Goal: Information Seeking & Learning: Learn about a topic

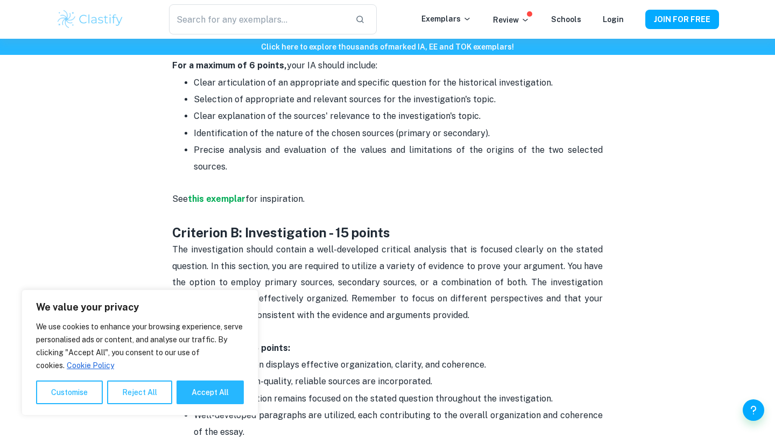
scroll to position [606, 0]
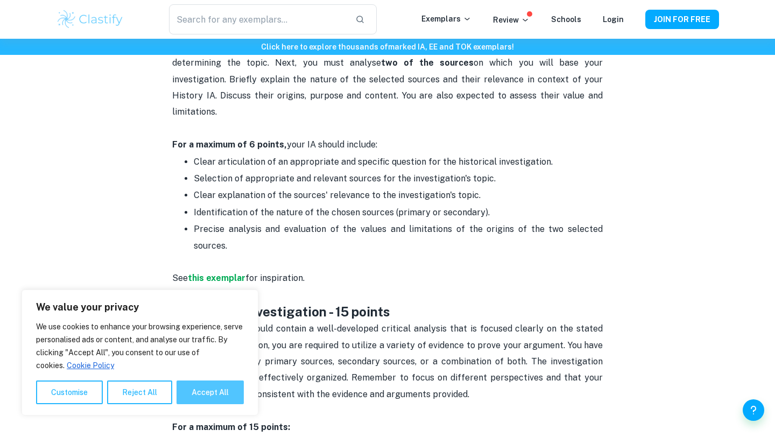
click at [211, 400] on button "Accept All" at bounding box center [209, 392] width 67 height 24
checkbox input "true"
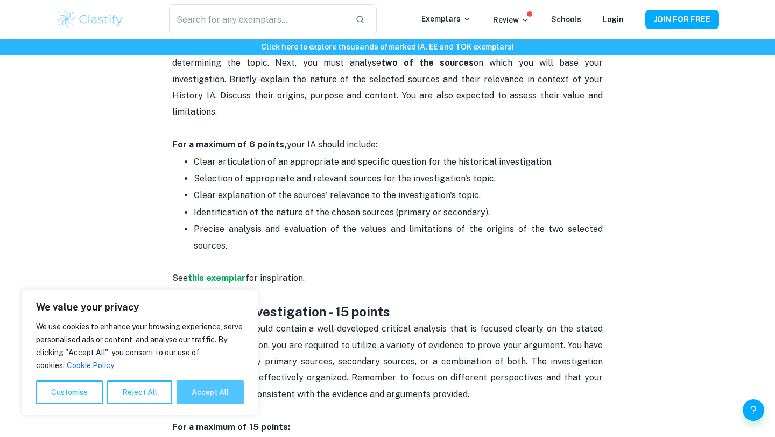
checkbox input "true"
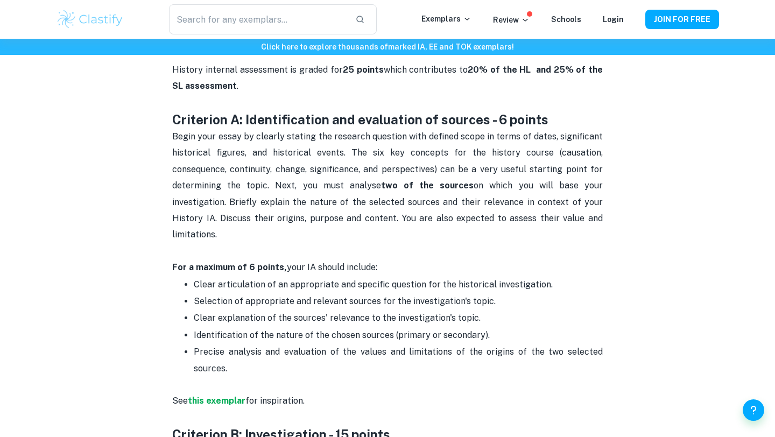
scroll to position [483, 0]
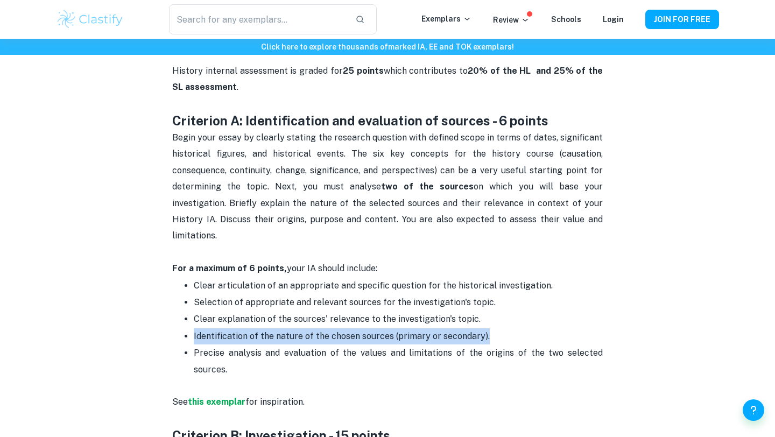
drag, startPoint x: 180, startPoint y: 321, endPoint x: 563, endPoint y: 321, distance: 383.1
click at [563, 321] on ul "Clear articulation of an appropriate and specific question for the historical i…" at bounding box center [387, 327] width 430 height 101
click at [563, 328] on p "Identification of the nature of the chosen sources (primary or secondary)." at bounding box center [398, 336] width 409 height 16
drag, startPoint x: 174, startPoint y: 315, endPoint x: 454, endPoint y: 313, distance: 279.8
click at [454, 312] on ul "Clear articulation of an appropriate and specific question for the historical i…" at bounding box center [387, 327] width 430 height 101
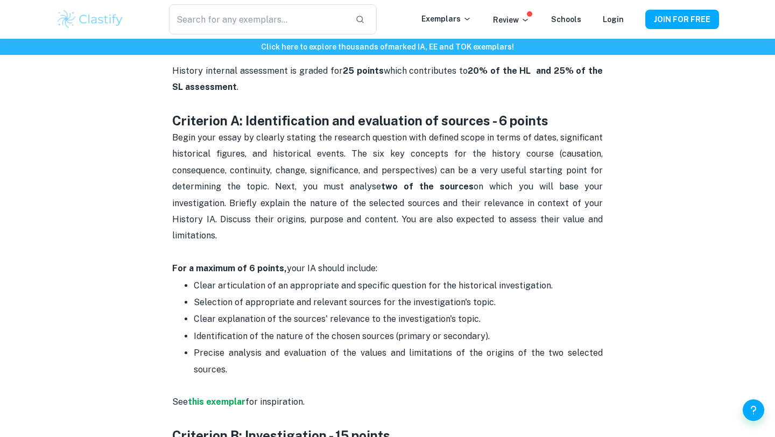
click at [464, 311] on p "Clear explanation of the sources' relevance to the investigation's topic." at bounding box center [398, 319] width 409 height 16
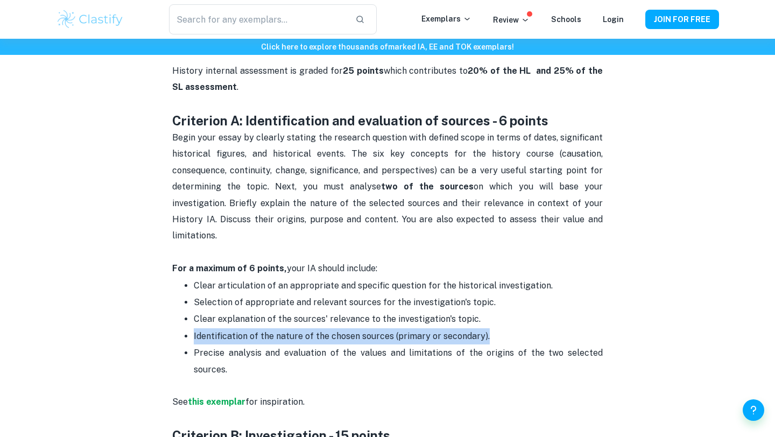
drag, startPoint x: 505, startPoint y: 315, endPoint x: 183, endPoint y: 312, distance: 321.7
click at [183, 312] on ul "Clear articulation of an appropriate and specific question for the historical i…" at bounding box center [387, 327] width 430 height 101
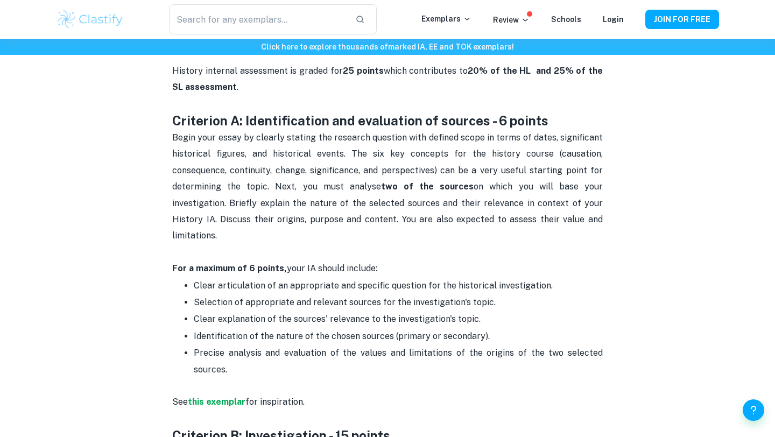
click at [183, 312] on ul "Clear articulation of an appropriate and specific question for the historical i…" at bounding box center [387, 327] width 430 height 101
drag, startPoint x: 234, startPoint y: 151, endPoint x: 336, endPoint y: 151, distance: 101.7
click at [336, 151] on span "Begin your essay by clearly stating the research question with defined scope in…" at bounding box center [388, 186] width 433 height 108
click at [335, 152] on span "Begin your essay by clearly stating the research question with defined scope in…" at bounding box center [388, 186] width 433 height 108
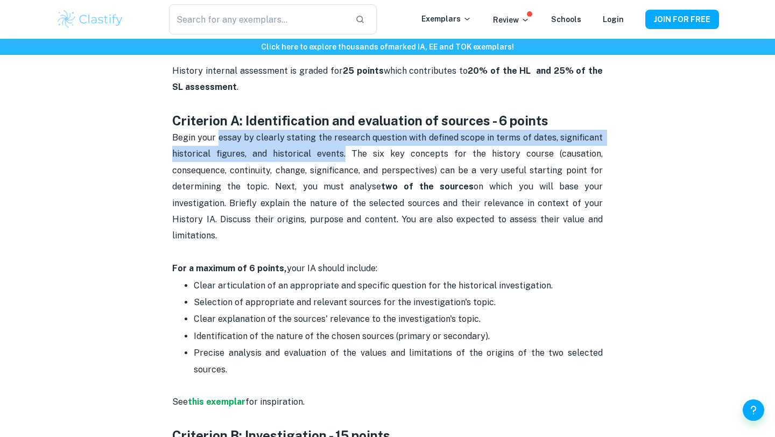
drag, startPoint x: 344, startPoint y: 152, endPoint x: 222, endPoint y: 143, distance: 123.0
click at [221, 143] on p "Begin your essay by clearly stating the research question with defined scope in…" at bounding box center [387, 195] width 430 height 131
click at [222, 143] on p "Begin your essay by clearly stating the research question with defined scope in…" at bounding box center [387, 195] width 430 height 131
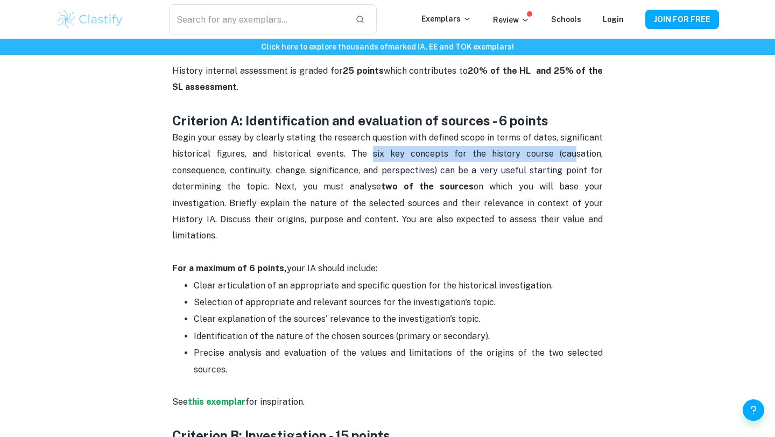
drag, startPoint x: 374, startPoint y: 147, endPoint x: 574, endPoint y: 157, distance: 199.8
click at [574, 157] on p "Begin your essay by clearly stating the research question with defined scope in…" at bounding box center [387, 195] width 430 height 131
click at [572, 157] on span "Begin your essay by clearly stating the research question with defined scope in…" at bounding box center [388, 186] width 433 height 108
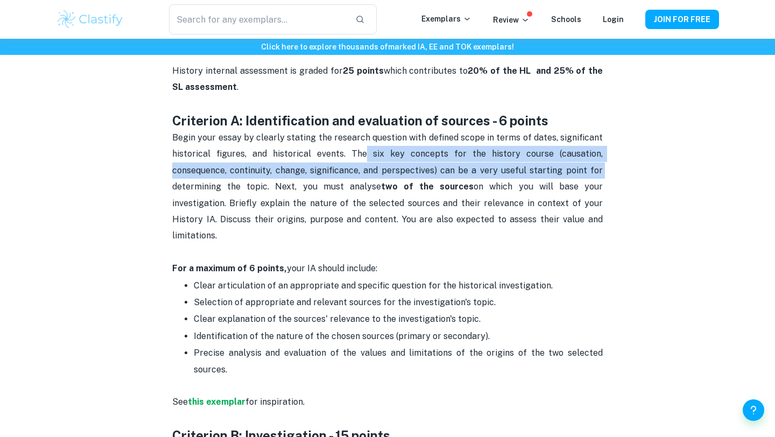
drag, startPoint x: 368, startPoint y: 151, endPoint x: 632, endPoint y: 159, distance: 263.7
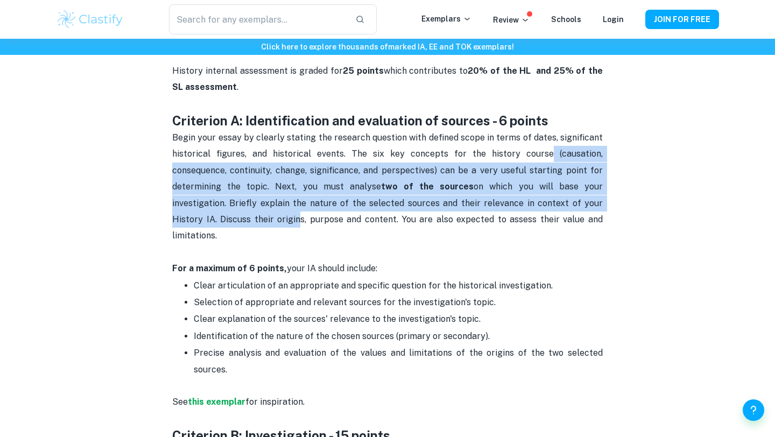
drag, startPoint x: 551, startPoint y: 148, endPoint x: 223, endPoint y: 209, distance: 333.8
click at [216, 210] on p "Begin your essay by clearly stating the research question with defined scope in…" at bounding box center [387, 195] width 430 height 131
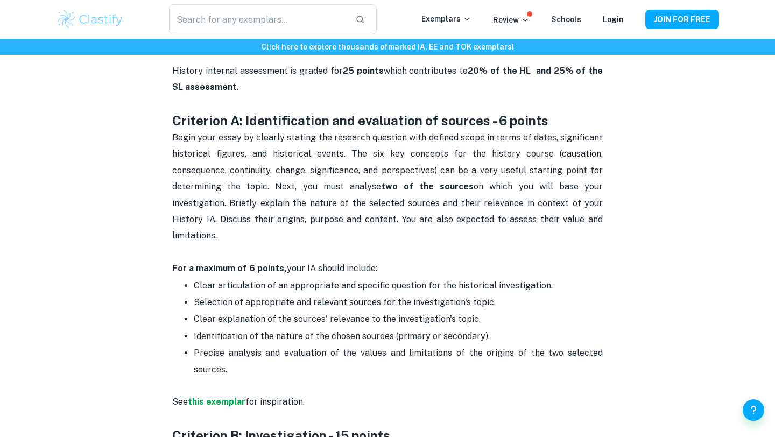
click at [223, 209] on p "Begin your essay by clearly stating the research question with defined scope in…" at bounding box center [387, 195] width 430 height 131
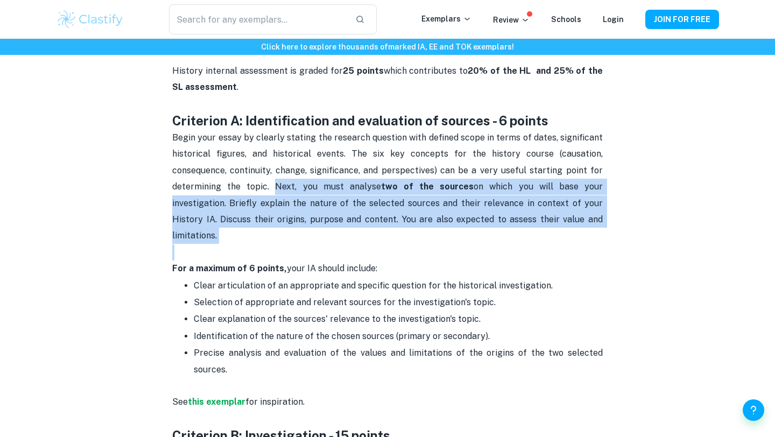
drag, startPoint x: 265, startPoint y: 184, endPoint x: 560, endPoint y: 230, distance: 298.9
click at [565, 229] on p "Begin your essay by clearly stating the research question with defined scope in…" at bounding box center [387, 195] width 430 height 131
click at [560, 230] on p "Begin your essay by clearly stating the research question with defined scope in…" at bounding box center [387, 195] width 430 height 131
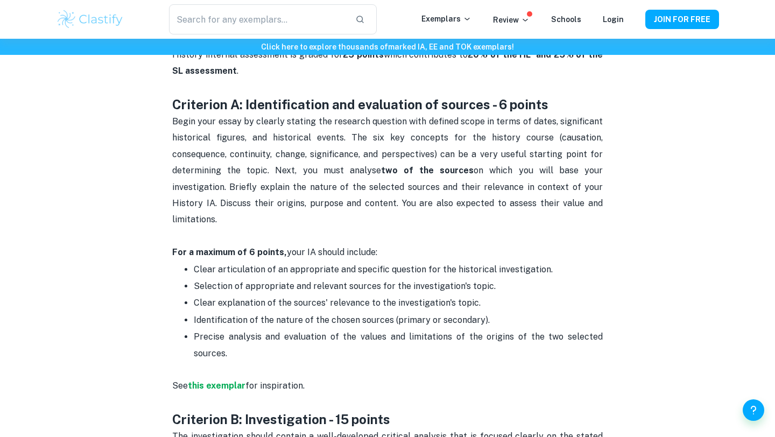
scroll to position [499, 0]
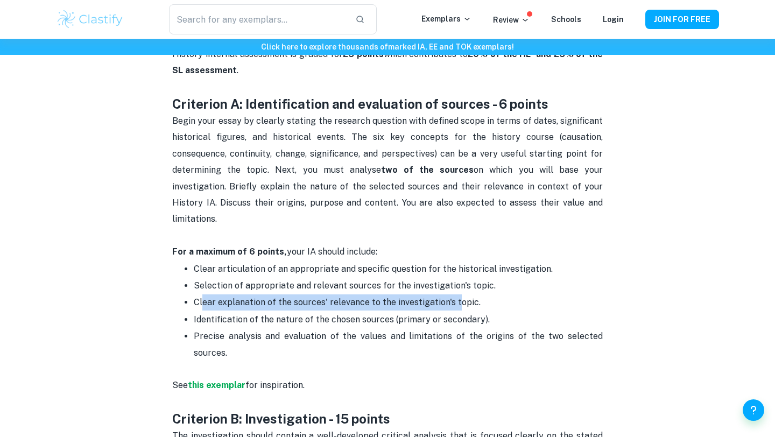
drag, startPoint x: 202, startPoint y: 285, endPoint x: 471, endPoint y: 296, distance: 269.3
click at [469, 295] on ul "Clear articulation of an appropriate and specific question for the historical i…" at bounding box center [387, 310] width 430 height 101
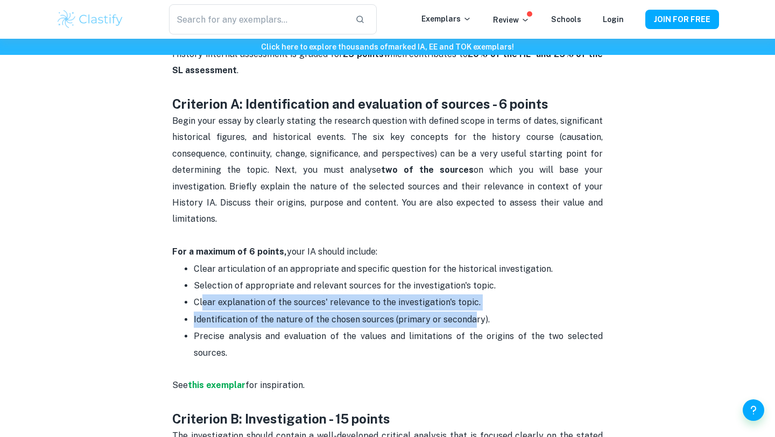
click at [471, 312] on p "Identification of the nature of the chosen sources (primary or secondary)." at bounding box center [398, 320] width 409 height 16
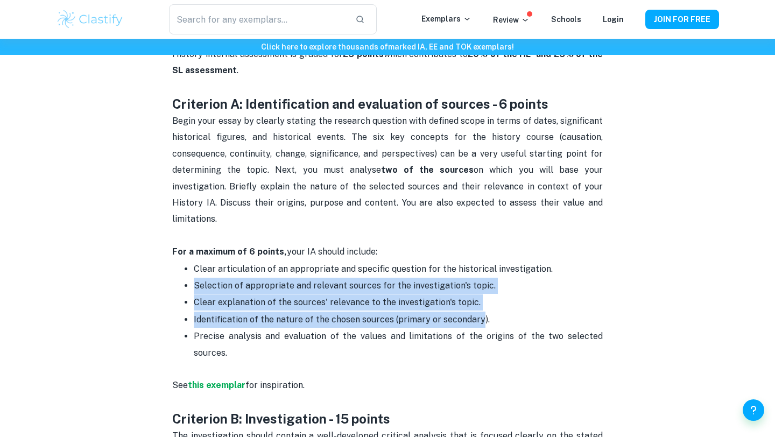
drag, startPoint x: 471, startPoint y: 296, endPoint x: 186, endPoint y: 275, distance: 285.4
click at [186, 276] on ul "Clear articulation of an appropriate and specific question for the historical i…" at bounding box center [387, 310] width 430 height 101
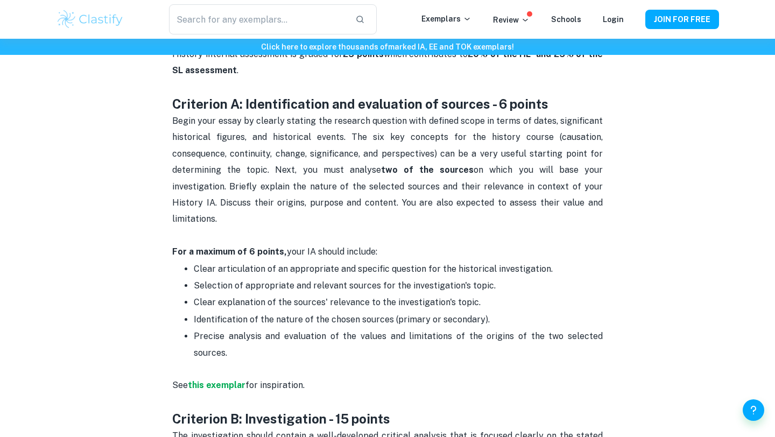
click at [194, 277] on li "Selection of appropriate and relevant sources for the investigation's topic." at bounding box center [398, 285] width 409 height 17
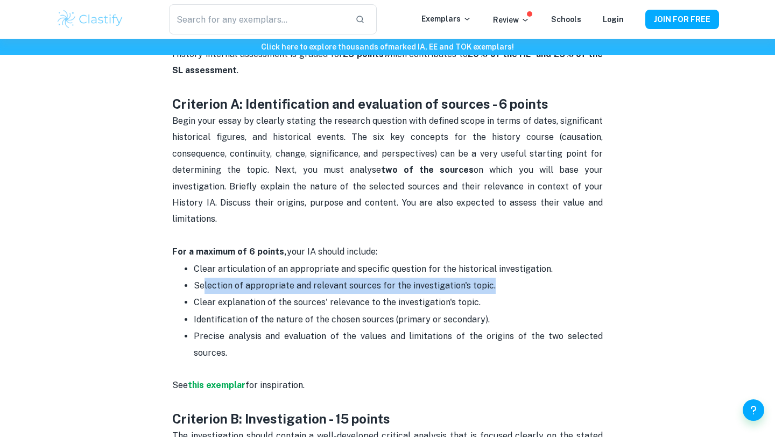
drag, startPoint x: 202, startPoint y: 275, endPoint x: 494, endPoint y: 278, distance: 292.1
click at [496, 278] on ul "Clear articulation of an appropriate and specific question for the historical i…" at bounding box center [387, 310] width 430 height 101
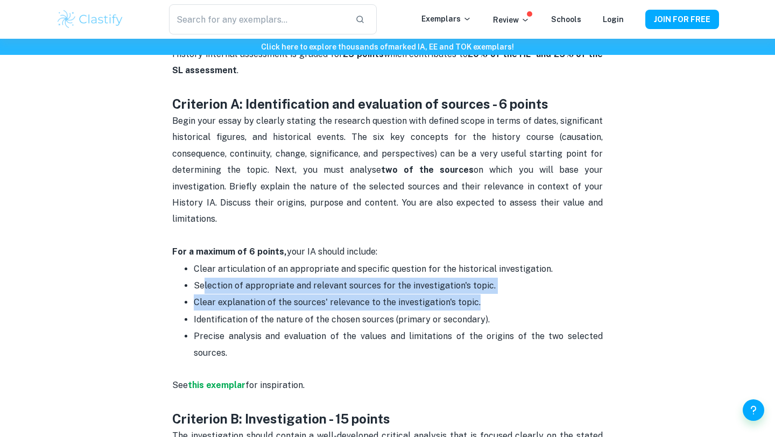
click at [494, 294] on p "Clear explanation of the sources' relevance to the investigation's topic." at bounding box center [398, 302] width 409 height 16
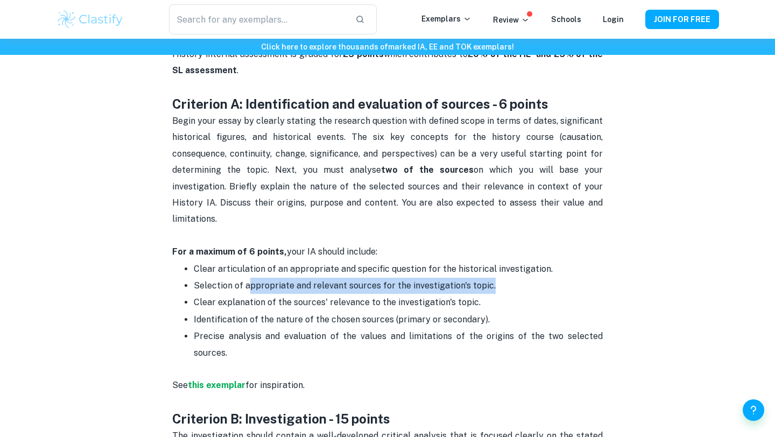
drag, startPoint x: 494, startPoint y: 275, endPoint x: 250, endPoint y: 272, distance: 244.3
click at [250, 278] on p "Selection of appropriate and relevant sources for the investigation's topic." at bounding box center [398, 286] width 409 height 16
click at [250, 280] on span "Selection of appropriate and relevant sources for the investigation's topic." at bounding box center [345, 285] width 302 height 10
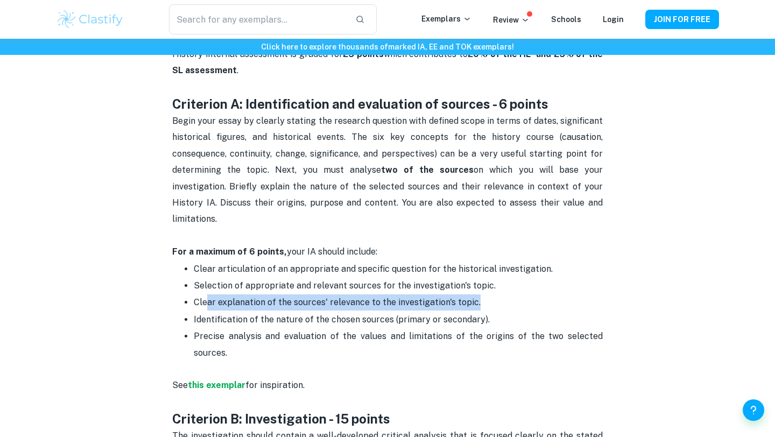
drag, startPoint x: 208, startPoint y: 283, endPoint x: 509, endPoint y: 291, distance: 301.4
click at [510, 294] on p "Clear explanation of the sources' relevance to the investigation's topic." at bounding box center [398, 302] width 409 height 16
click at [509, 294] on p "Clear explanation of the sources' relevance to the investigation's topic." at bounding box center [398, 302] width 409 height 16
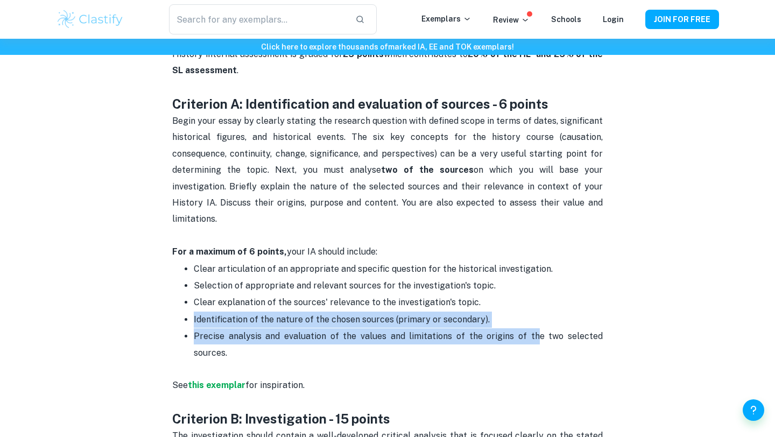
drag, startPoint x: 508, startPoint y: 313, endPoint x: 176, endPoint y: 298, distance: 332.9
click at [176, 298] on ul "Clear articulation of an appropriate and specific question for the historical i…" at bounding box center [387, 310] width 430 height 101
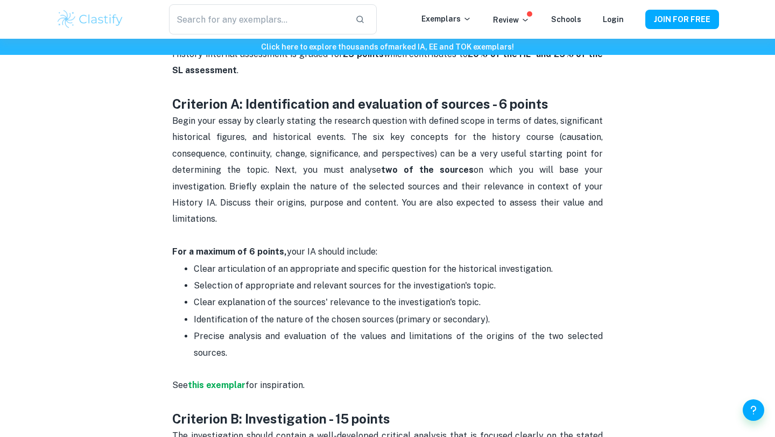
click at [176, 298] on ul "Clear articulation of an appropriate and specific question for the historical i…" at bounding box center [387, 310] width 430 height 101
drag, startPoint x: 178, startPoint y: 298, endPoint x: 193, endPoint y: 298, distance: 15.6
click at [193, 298] on ul "Clear articulation of an appropriate and specific question for the historical i…" at bounding box center [387, 310] width 430 height 101
drag, startPoint x: 193, startPoint y: 311, endPoint x: 686, endPoint y: 313, distance: 492.8
